Goal: Task Accomplishment & Management: Use online tool/utility

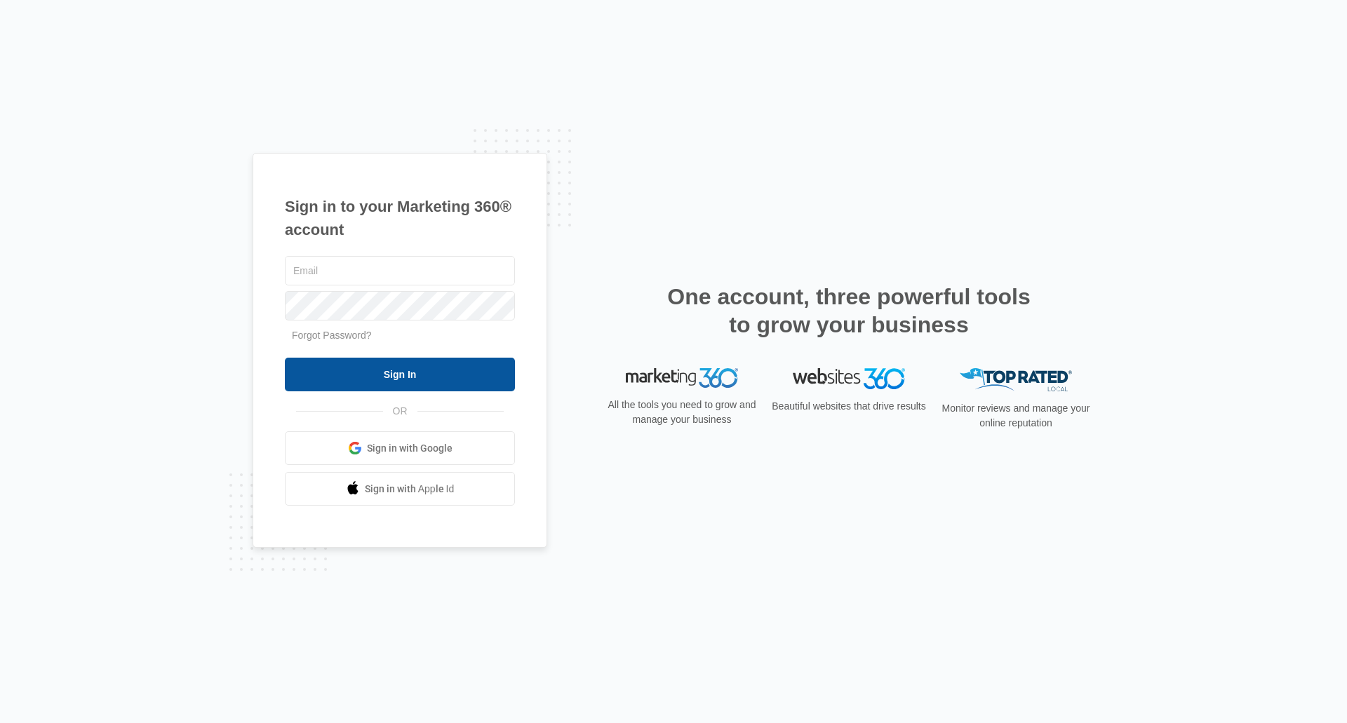
type input "[PERSON_NAME][EMAIL_ADDRESS][DOMAIN_NAME]"
click at [375, 381] on input "Sign In" at bounding box center [400, 375] width 230 height 34
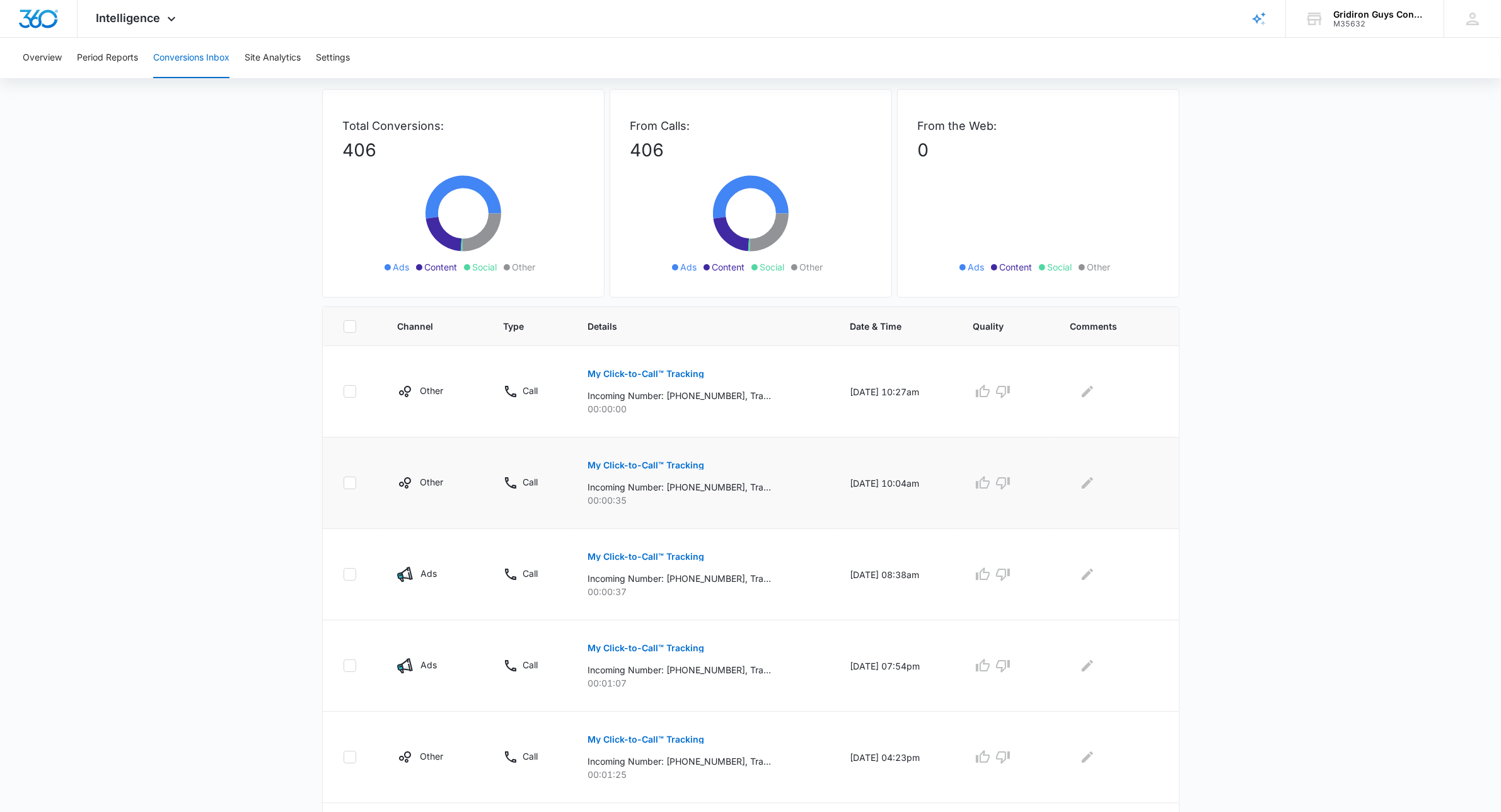
scroll to position [79, 0]
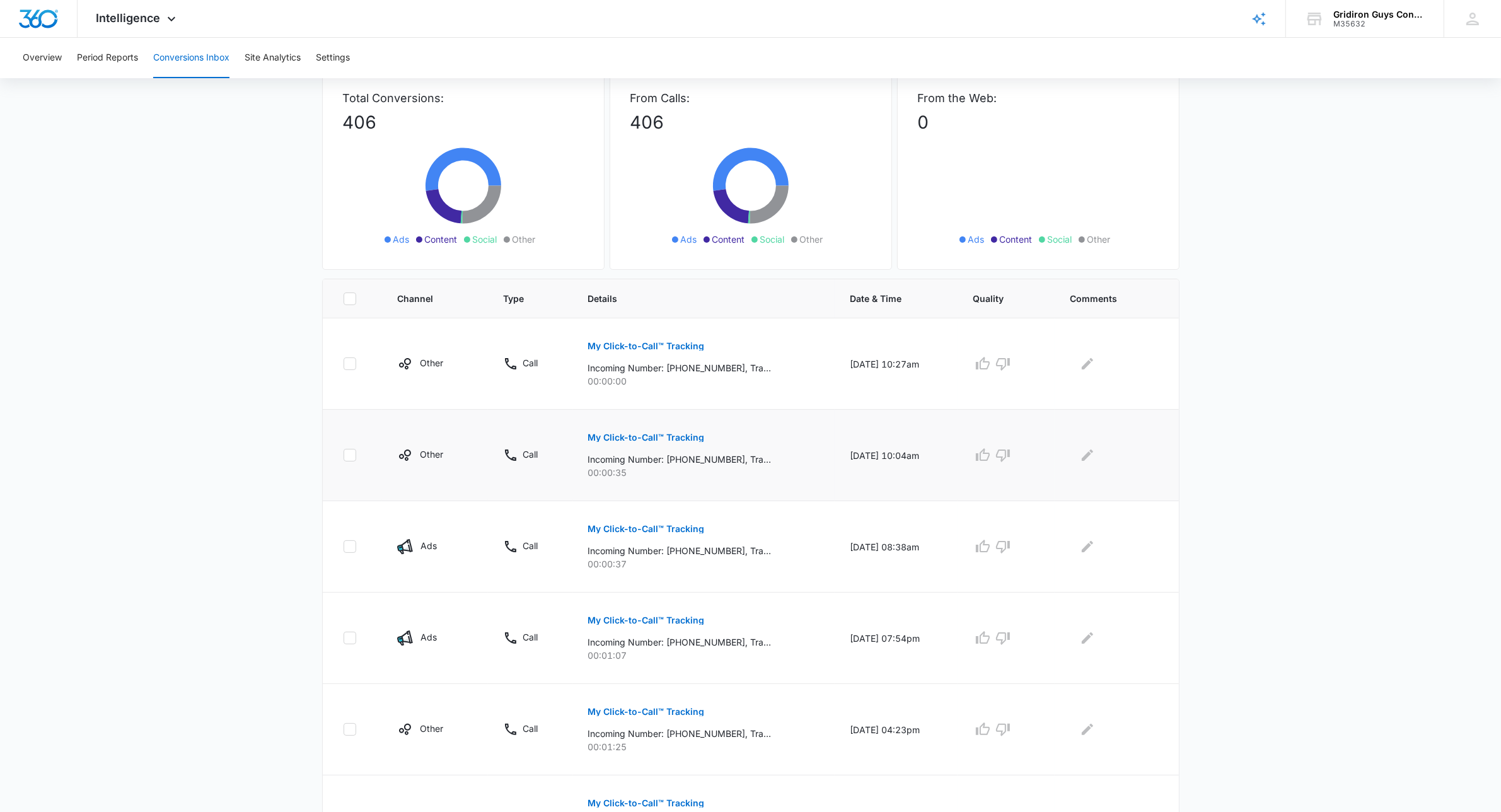
click at [643, 434] on p "My Click-to-Call™ Tracking" at bounding box center [647, 437] width 117 height 9
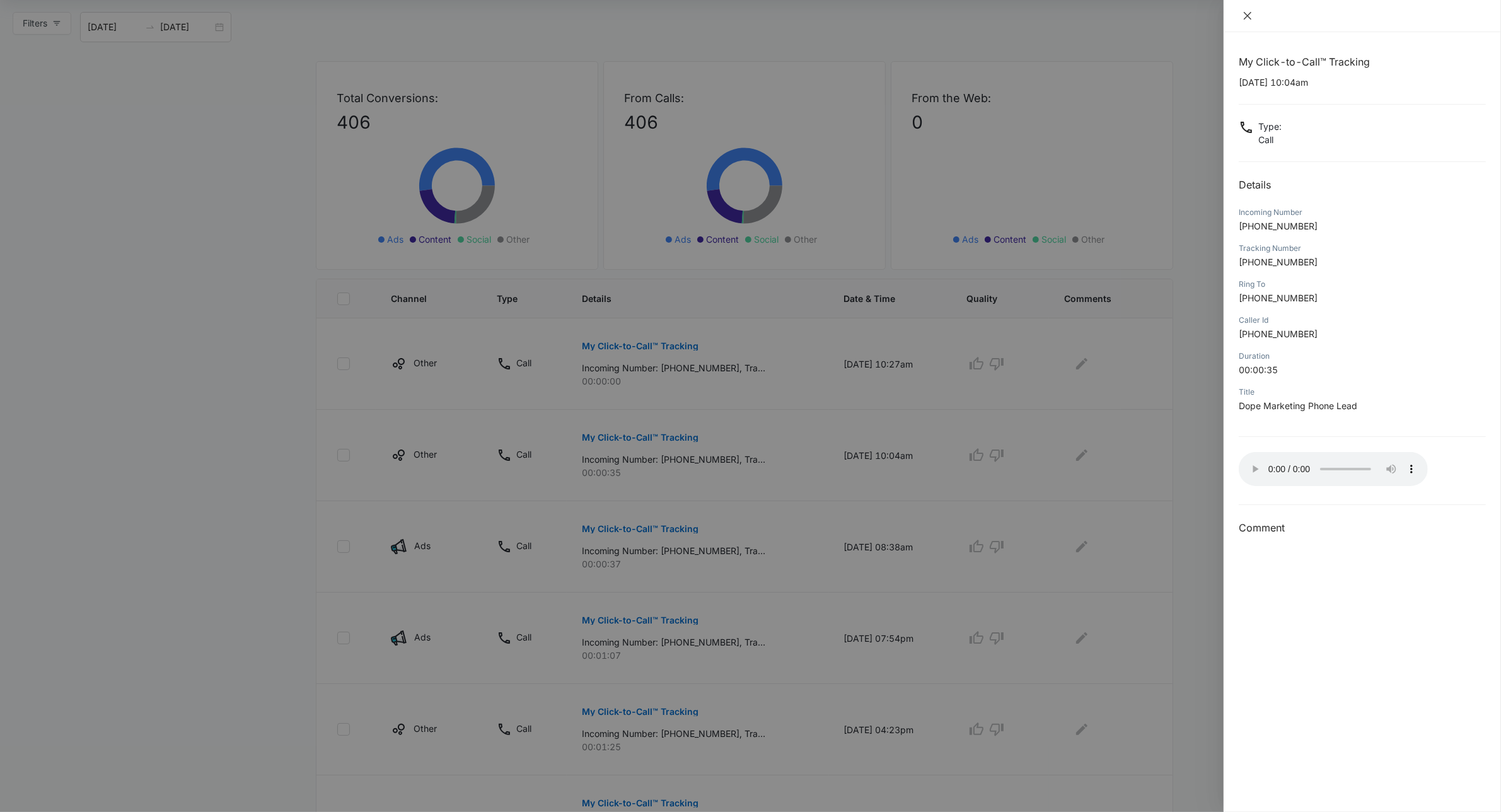
click at [1249, 17] on icon "close" at bounding box center [1247, 15] width 10 height 10
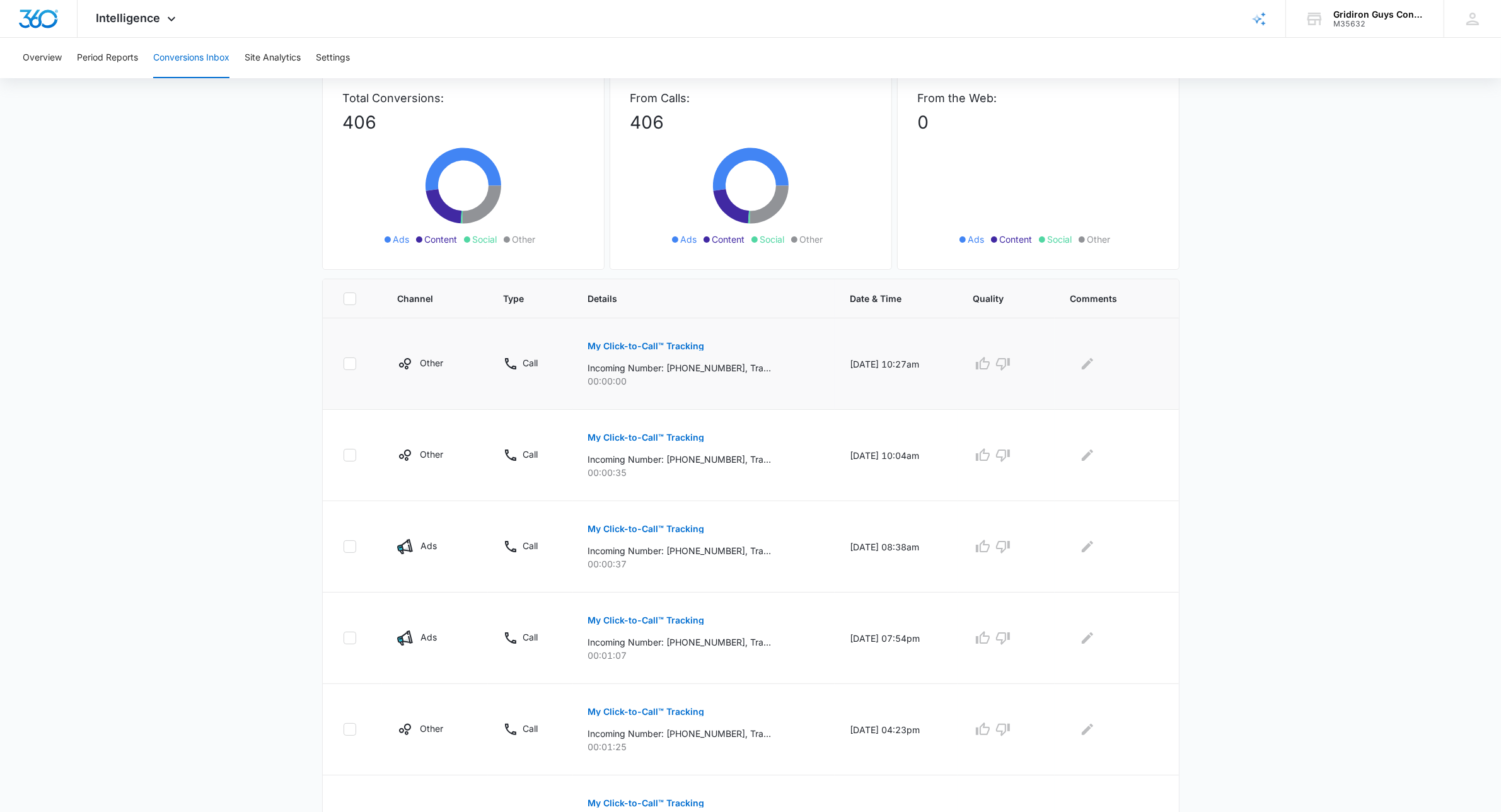
click at [662, 349] on p "My Click-to-Call™ Tracking" at bounding box center [647, 346] width 117 height 9
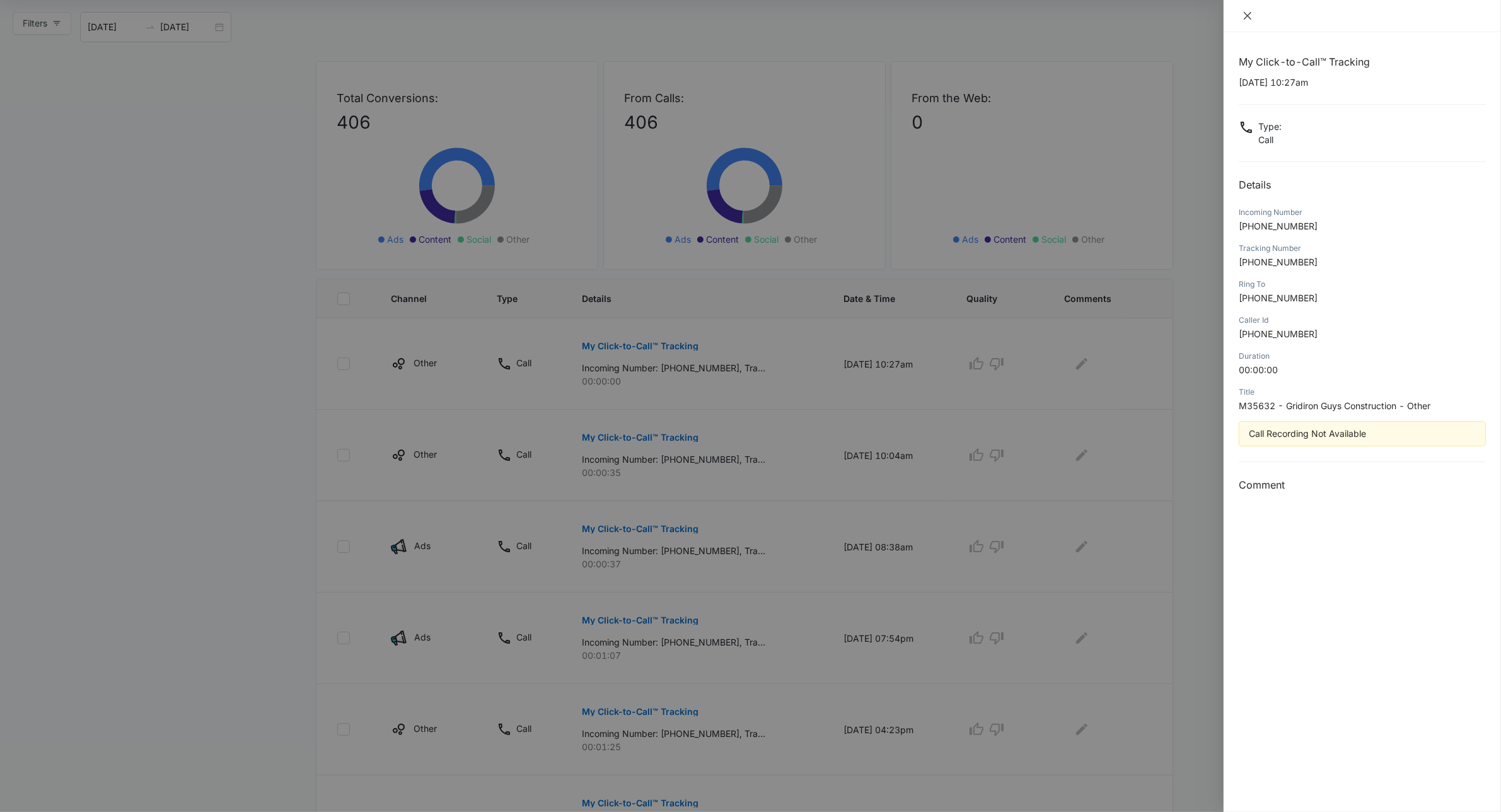
click at [1242, 13] on icon "close" at bounding box center [1247, 15] width 10 height 10
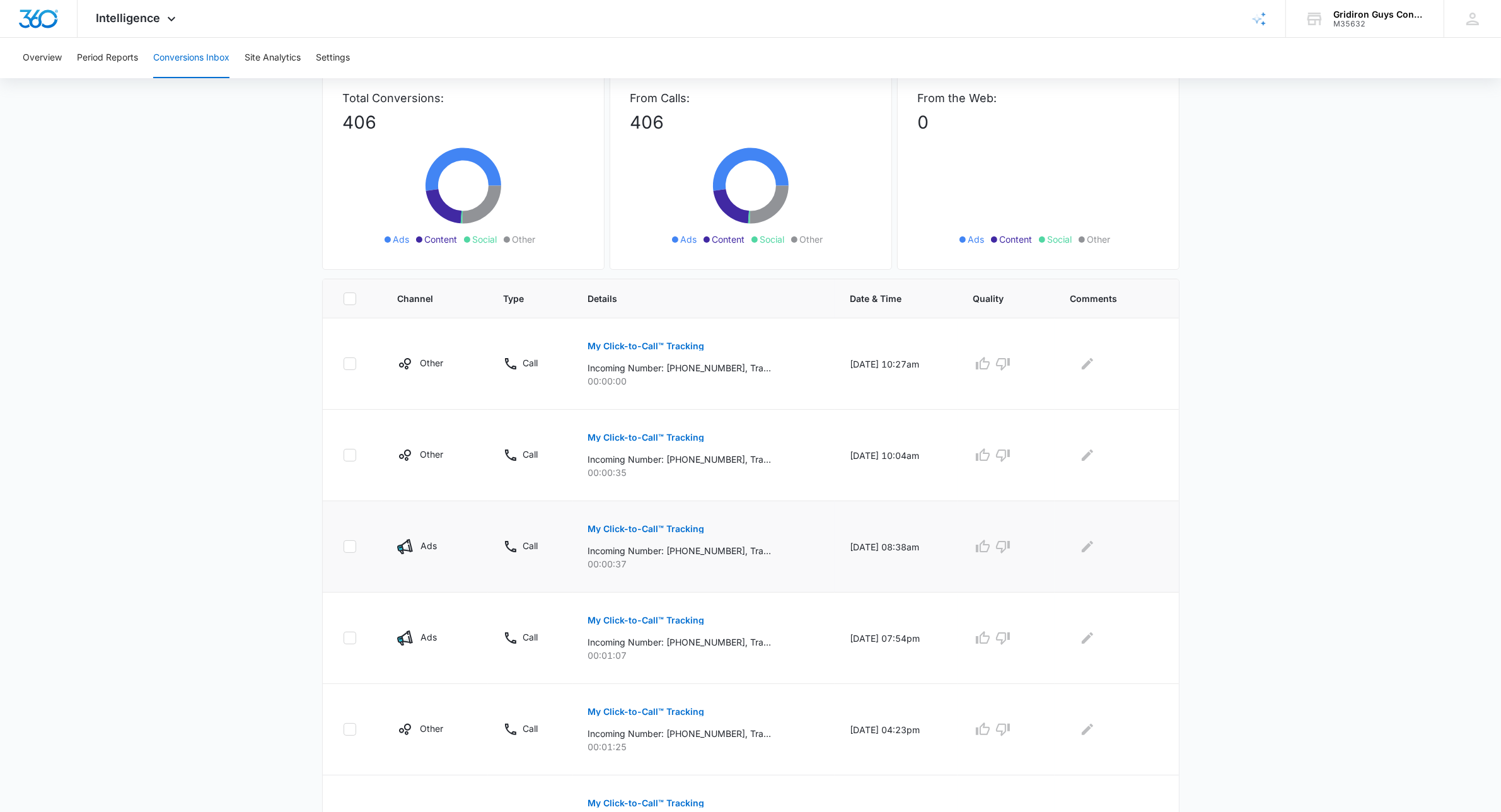
click at [665, 532] on p "My Click-to-Call™ Tracking" at bounding box center [647, 529] width 117 height 9
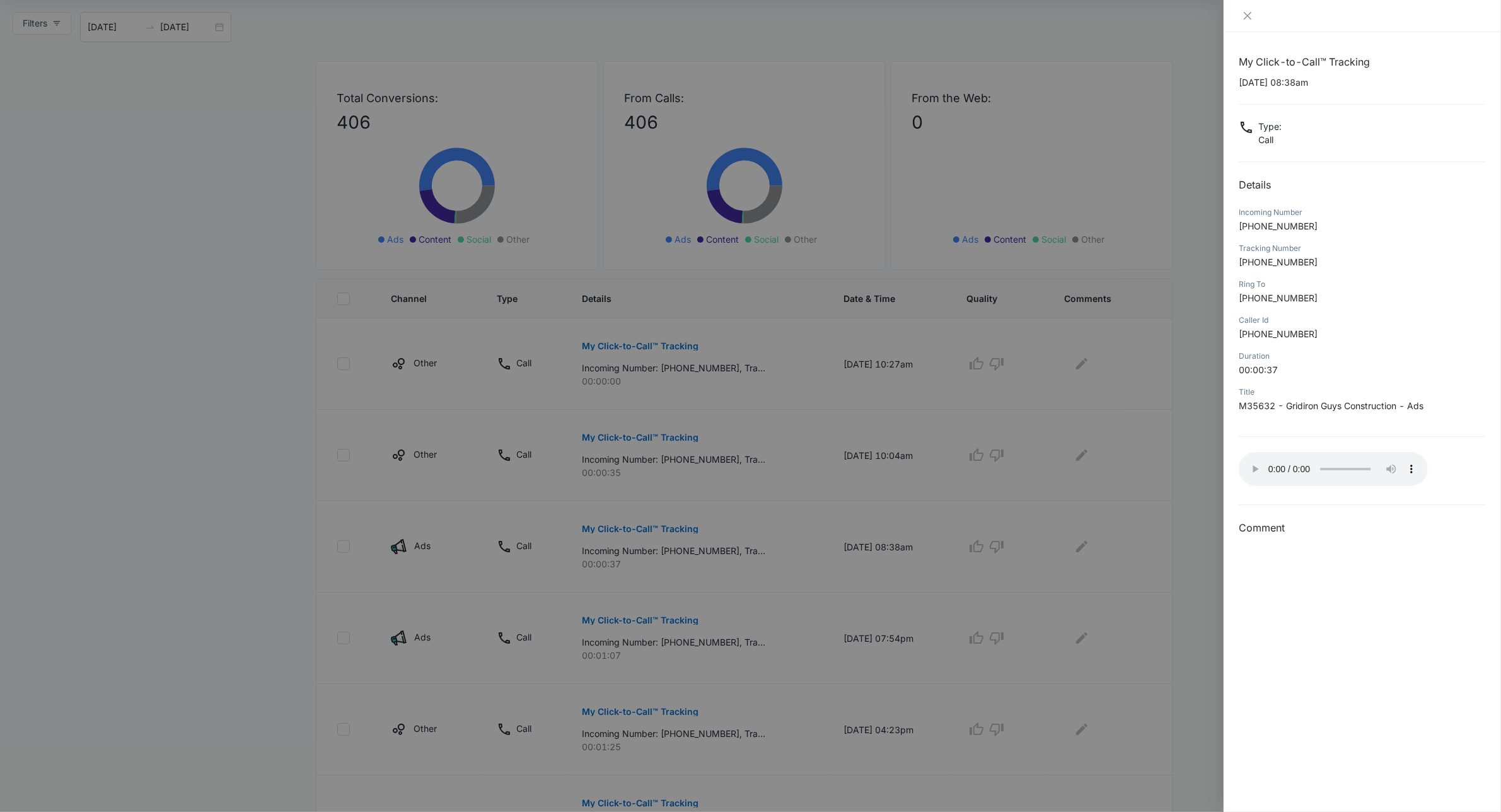
click at [1246, 22] on div at bounding box center [1362, 16] width 278 height 32
click at [1248, 16] on icon "close" at bounding box center [1247, 15] width 7 height 7
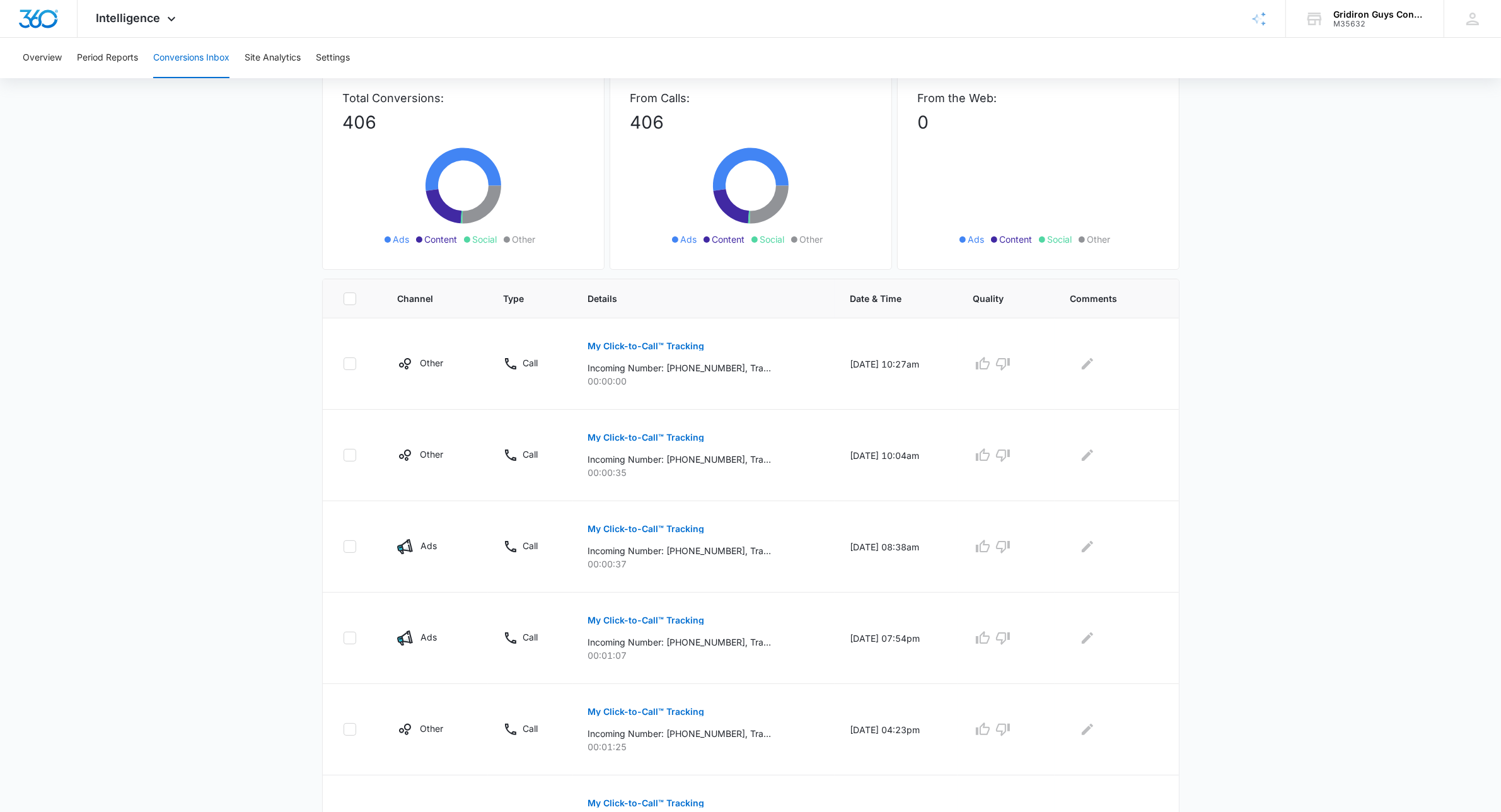
scroll to position [0, 0]
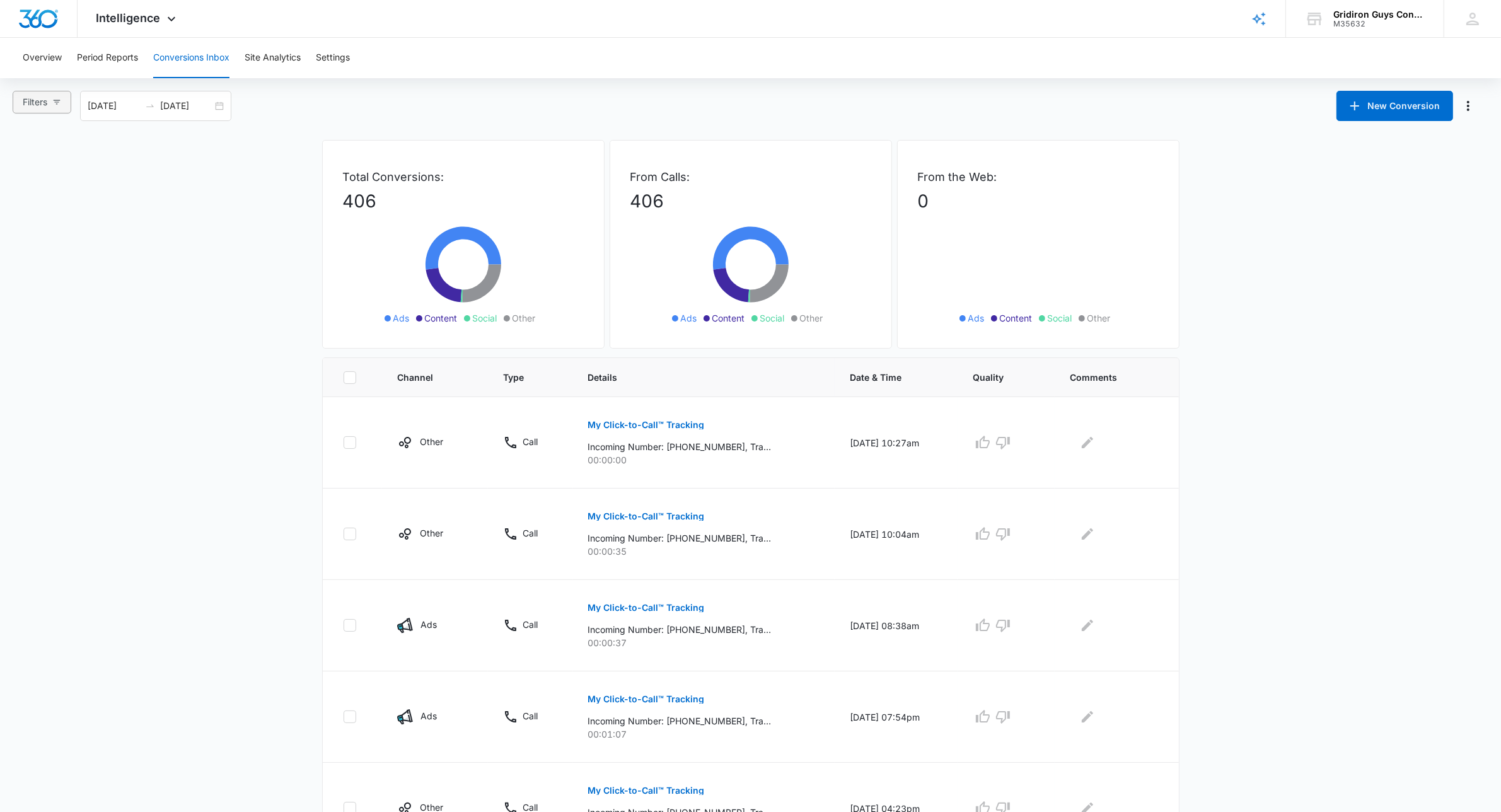
click at [58, 98] on icon "button" at bounding box center [57, 102] width 9 height 9
click at [26, 227] on input "Other" at bounding box center [24, 225] width 10 height 10
radio input "true"
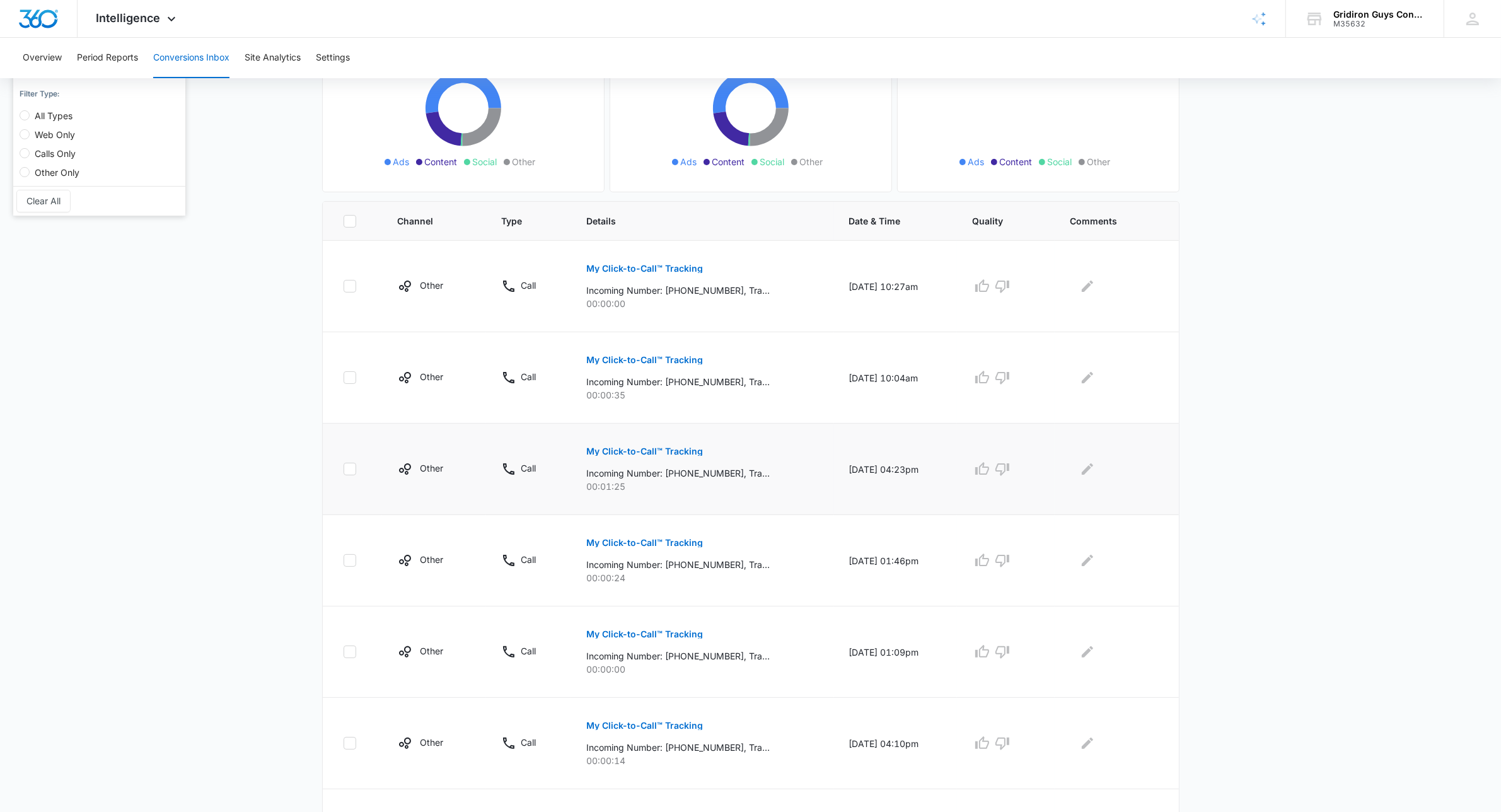
scroll to position [157, 0]
drag, startPoint x: 644, startPoint y: 449, endPoint x: 615, endPoint y: 453, distance: 29.3
click at [615, 453] on p "My Click-to-Call™ Tracking" at bounding box center [645, 450] width 117 height 9
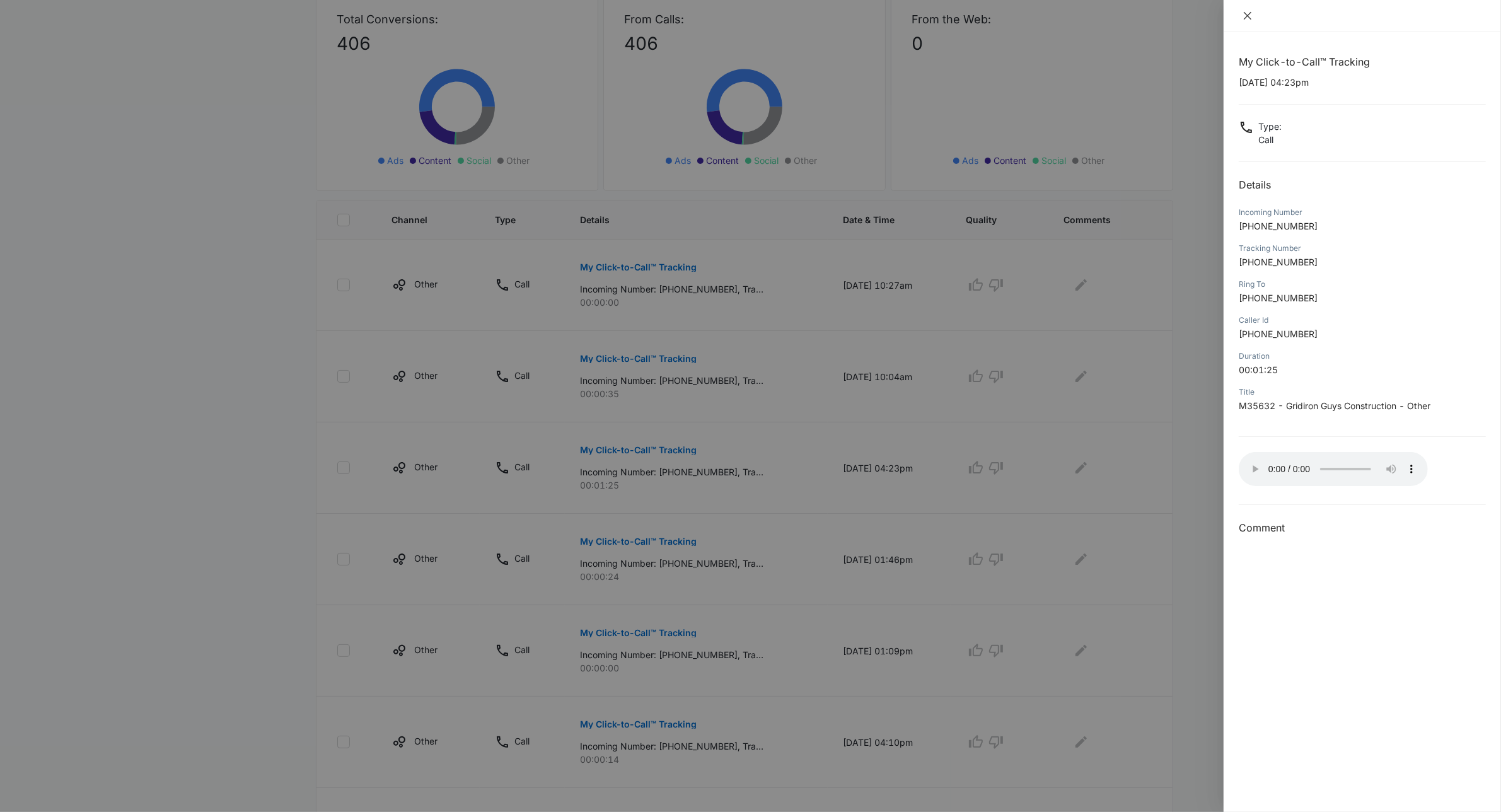
click at [1249, 12] on icon "close" at bounding box center [1247, 15] width 10 height 10
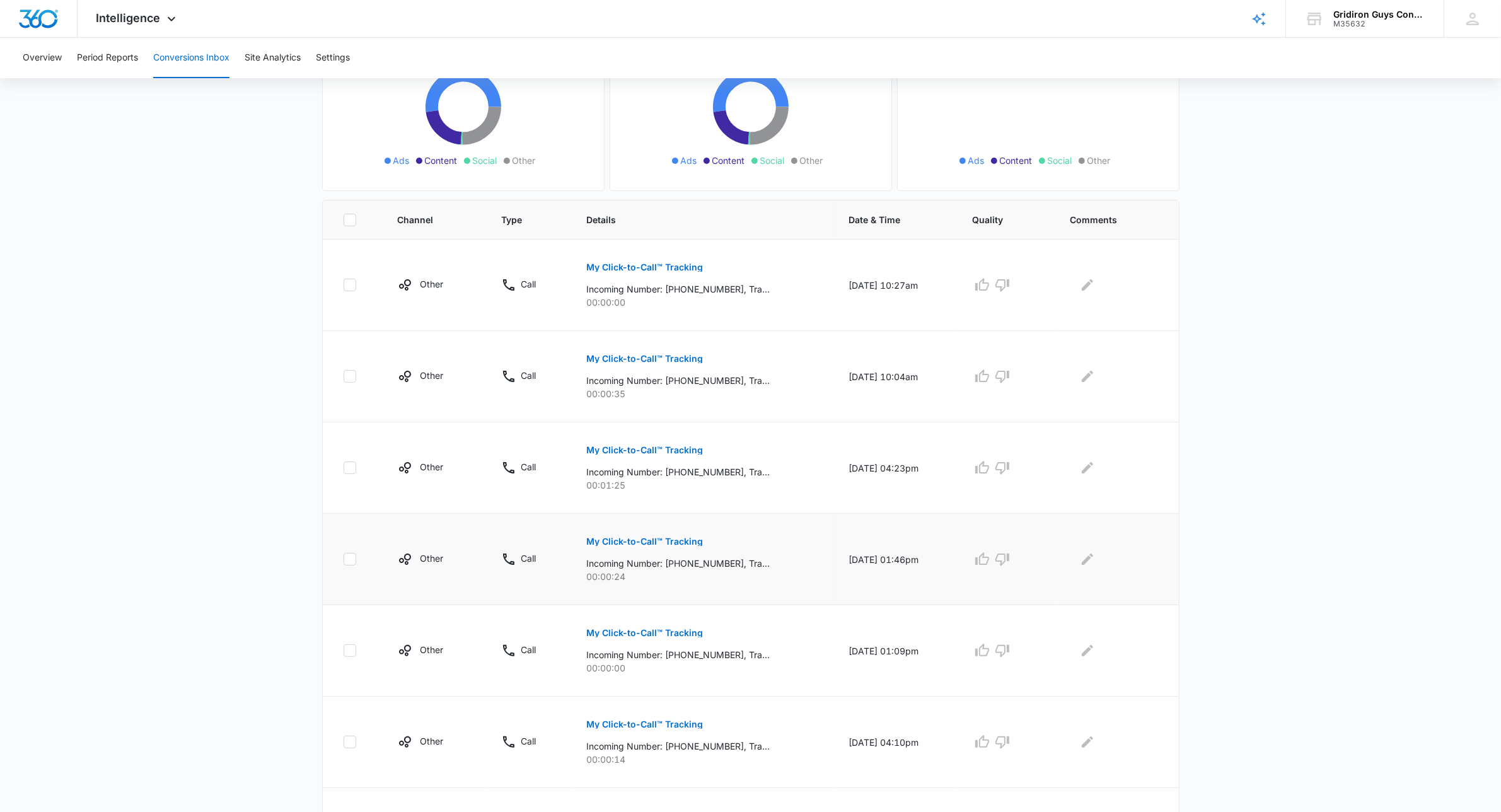
click at [652, 535] on button "My Click-to-Call™ Tracking" at bounding box center [645, 542] width 117 height 31
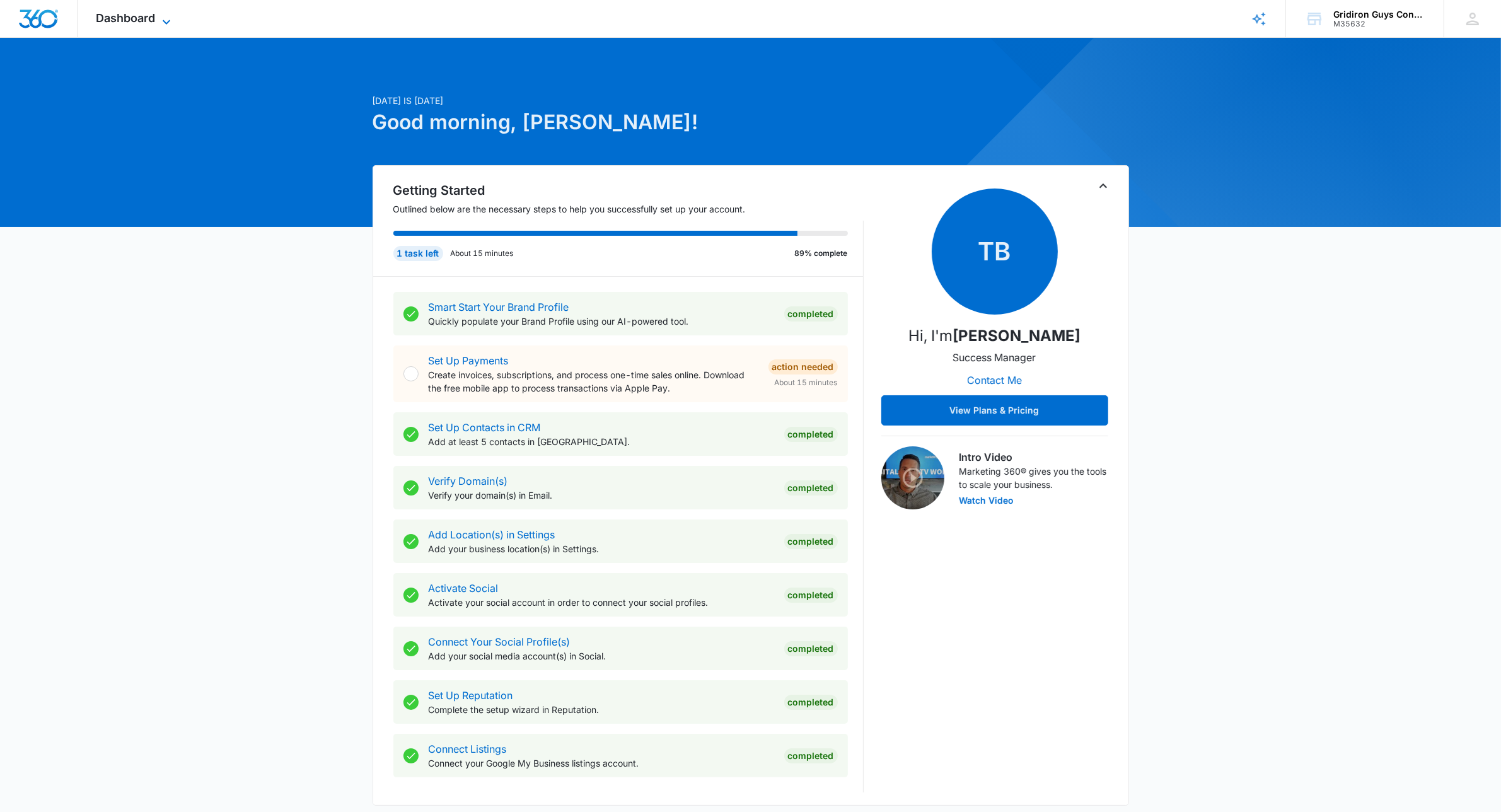
click at [140, 18] on span "Dashboard" at bounding box center [126, 18] width 59 height 13
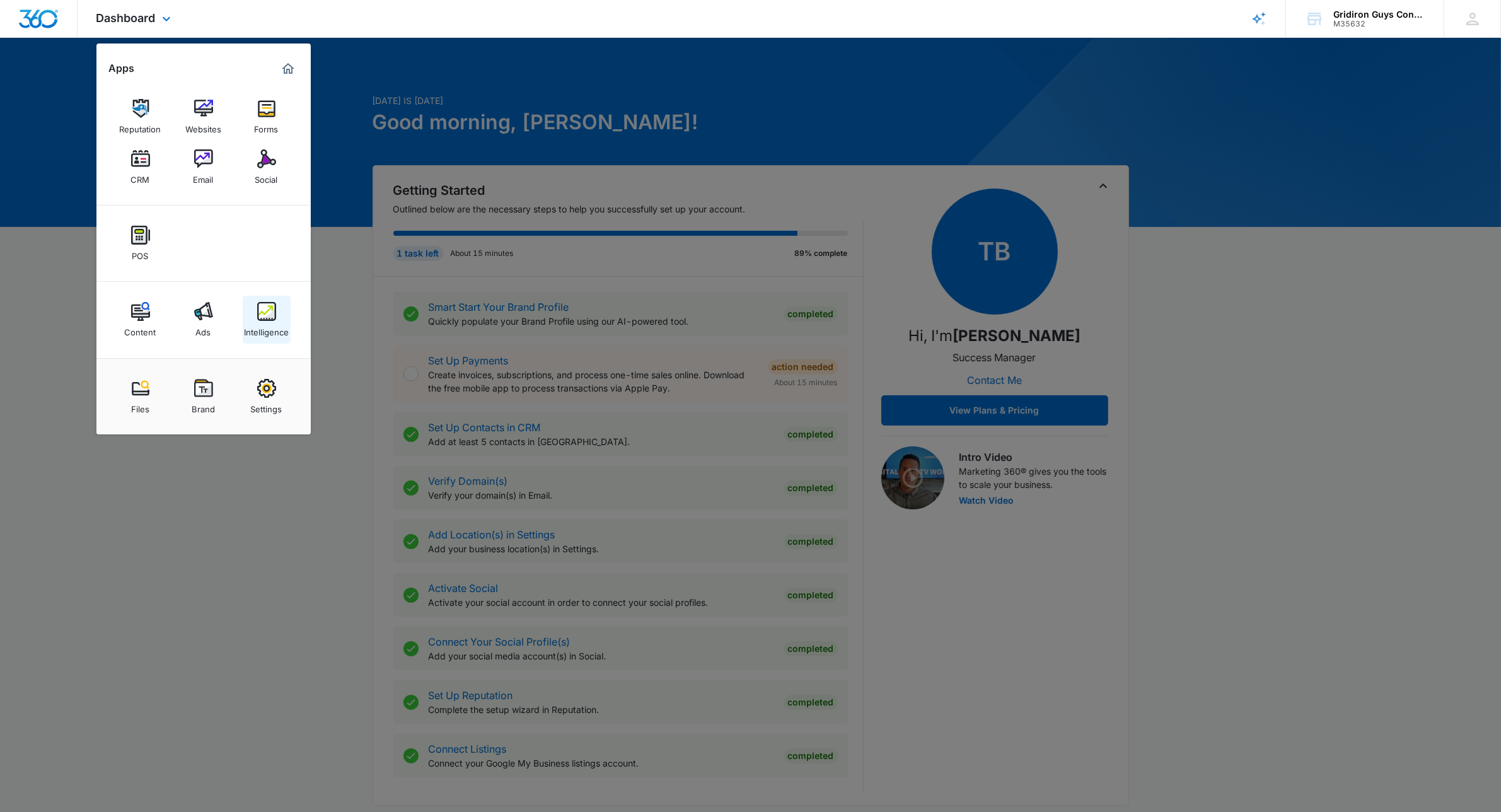
click at [278, 313] on link "Intelligence" at bounding box center [266, 319] width 48 height 48
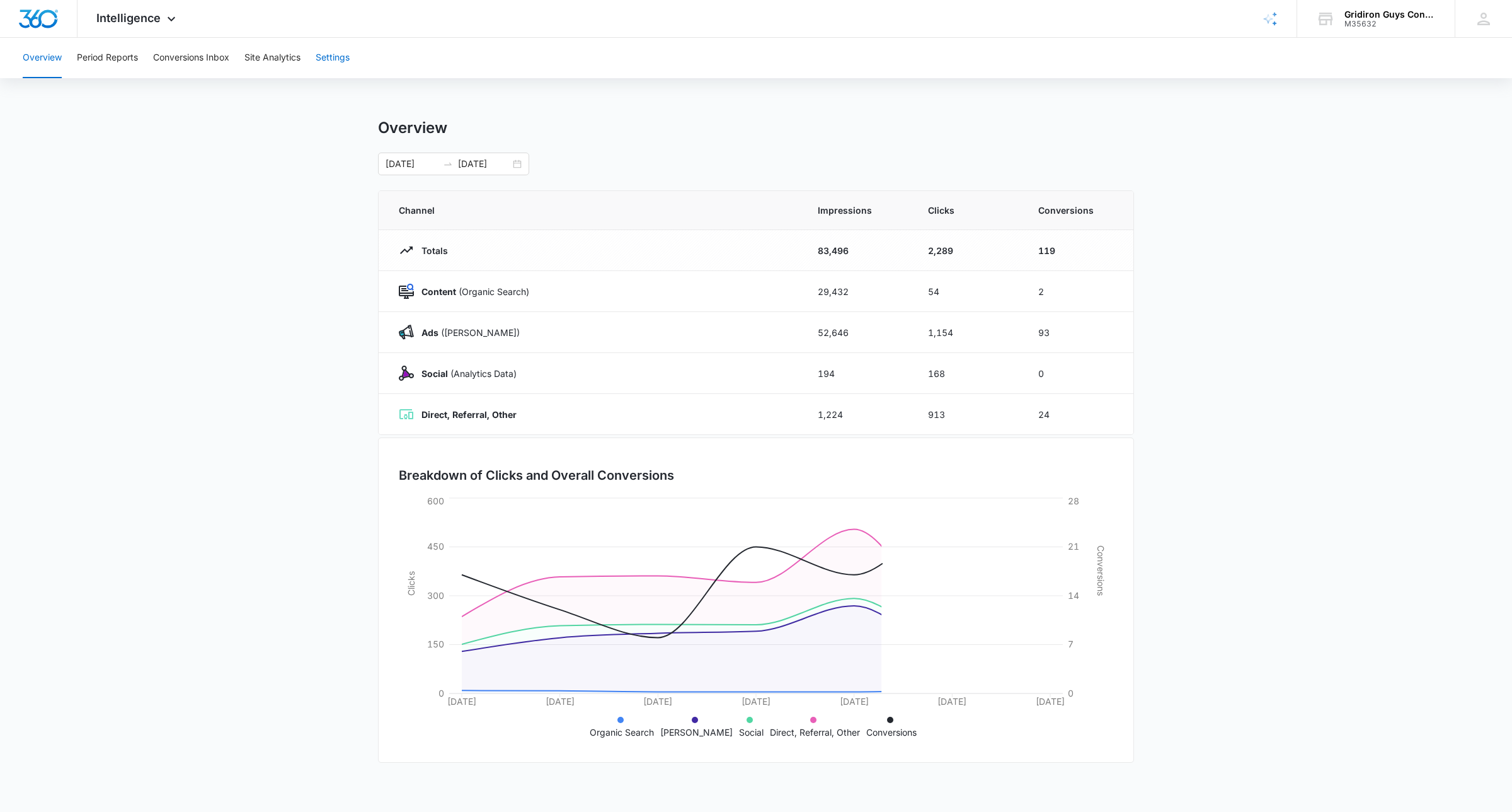
click at [338, 58] on button "Settings" at bounding box center [333, 57] width 34 height 40
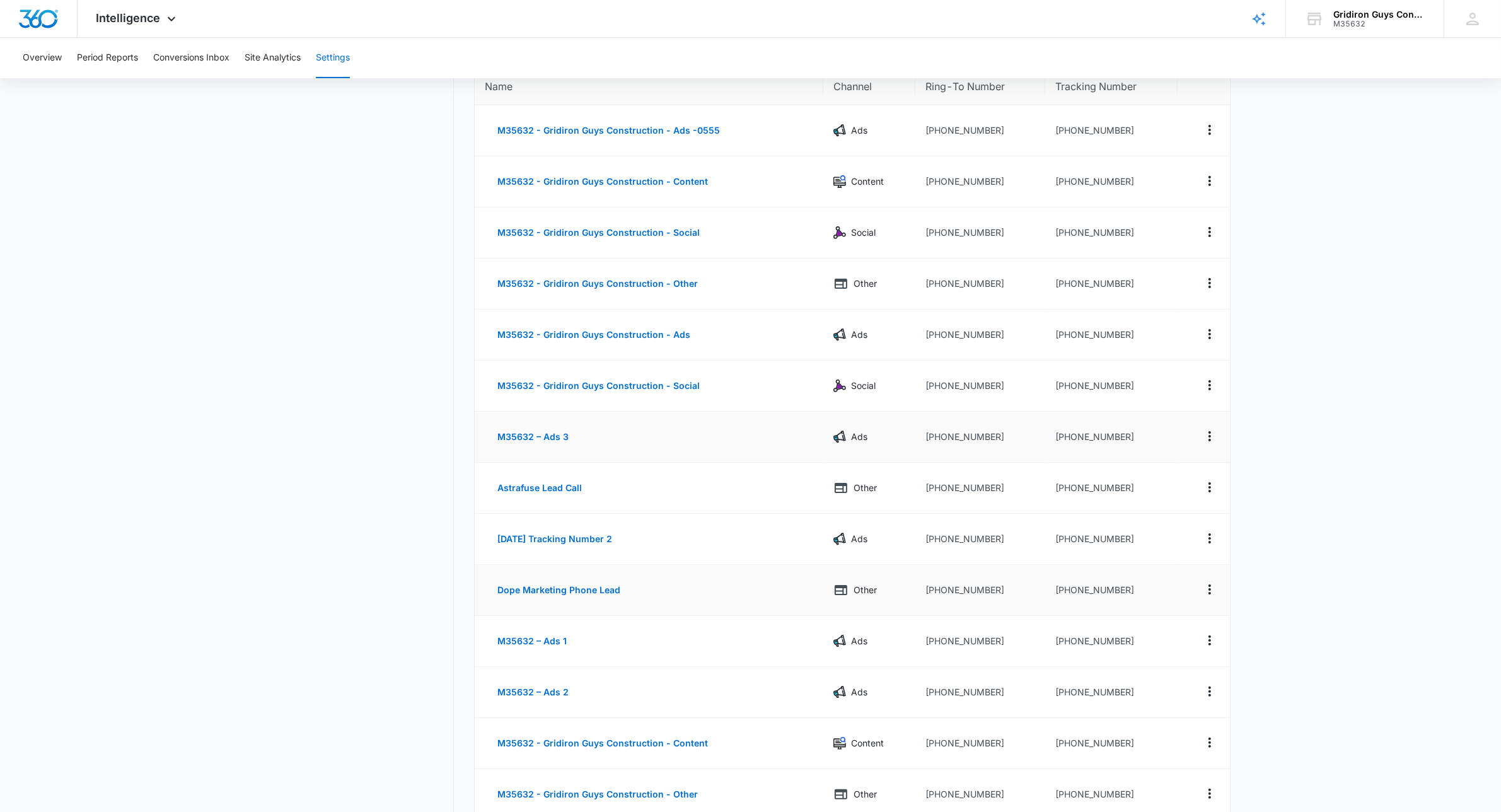
scroll to position [157, 0]
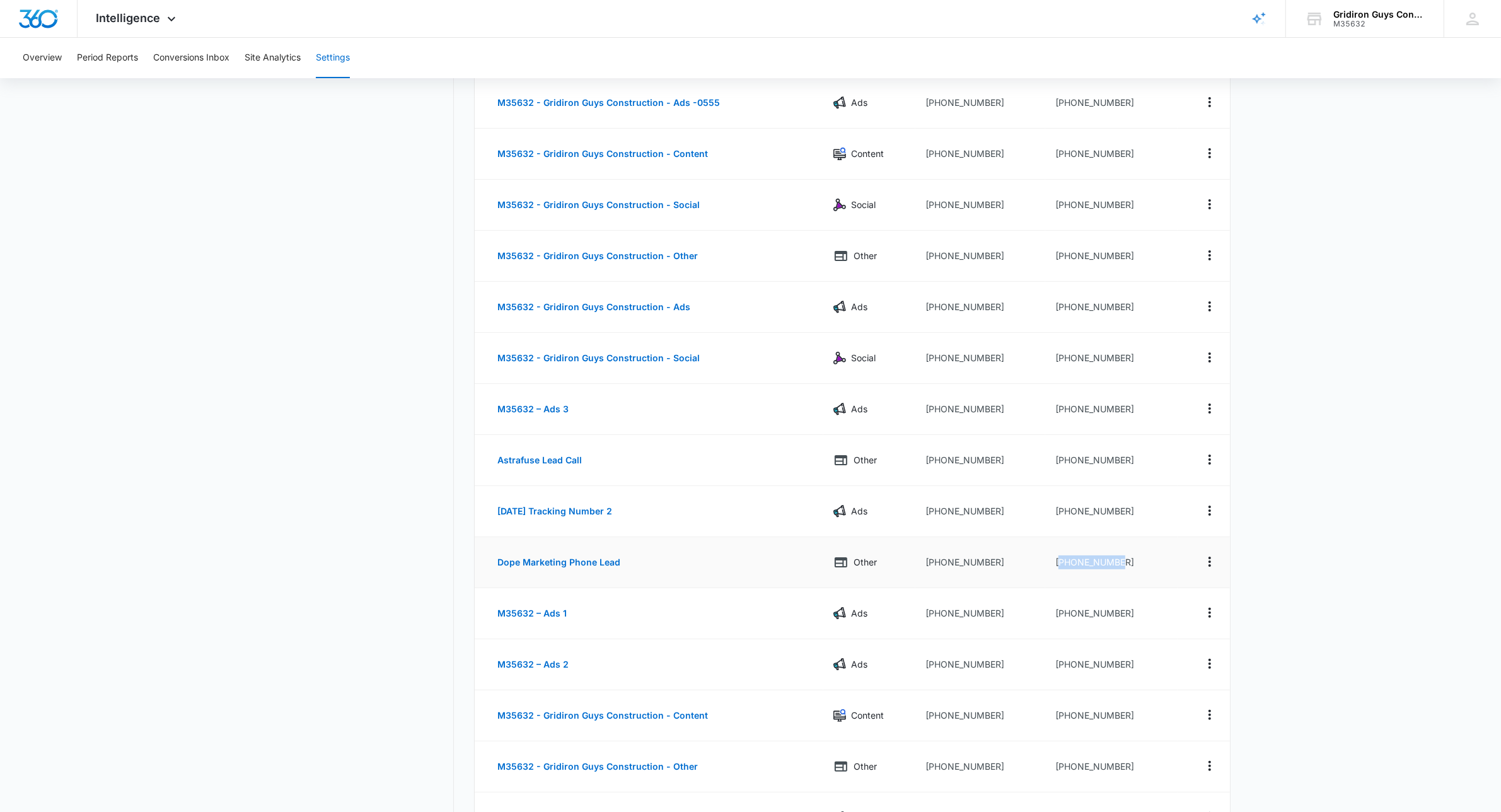
drag, startPoint x: 1133, startPoint y: 562, endPoint x: 1057, endPoint y: 569, distance: 76.3
click at [1057, 569] on td "[PHONE_NUMBER]" at bounding box center [1110, 562] width 132 height 51
copy td "13303336801"
